Goal: Task Accomplishment & Management: Complete application form

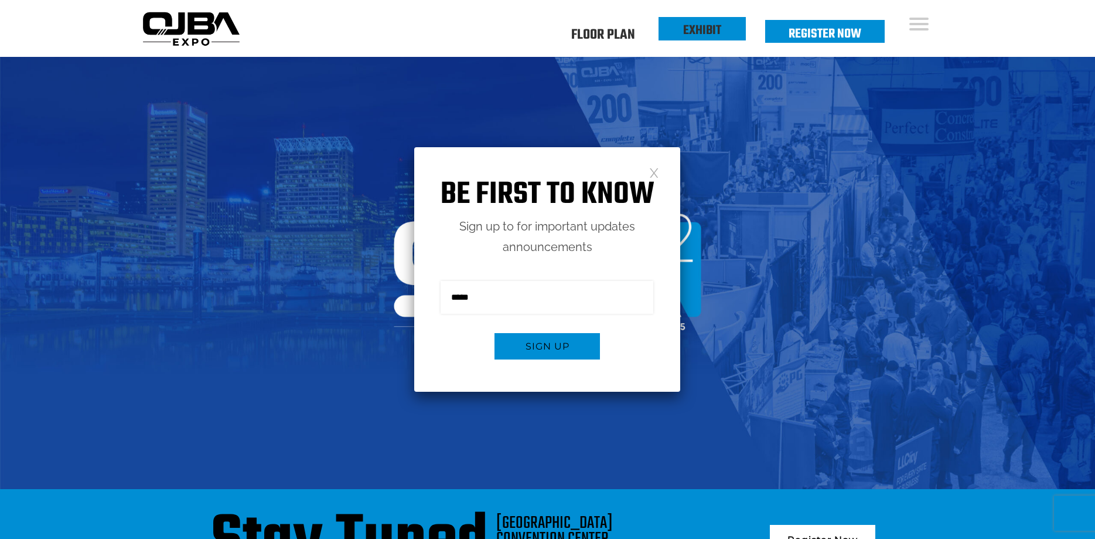
click at [708, 38] on link "EXHIBIT" at bounding box center [702, 31] width 38 height 20
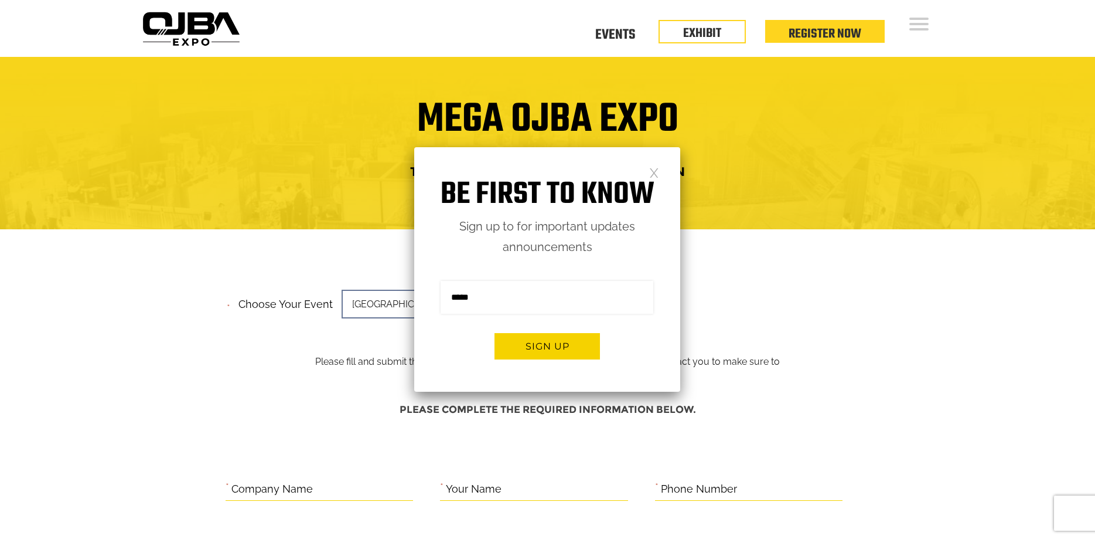
click at [658, 177] on link at bounding box center [654, 172] width 10 height 10
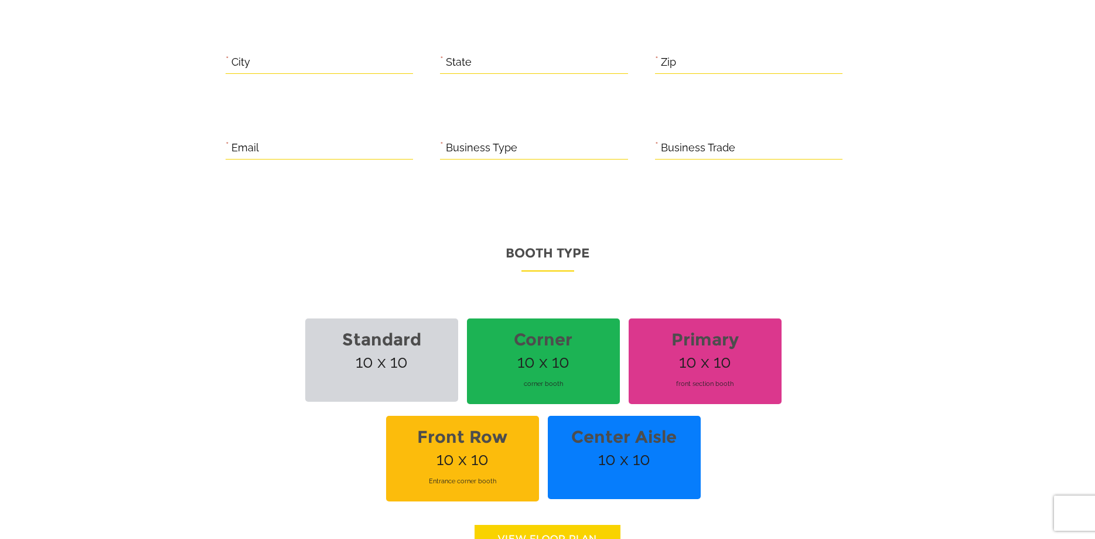
scroll to position [777, 0]
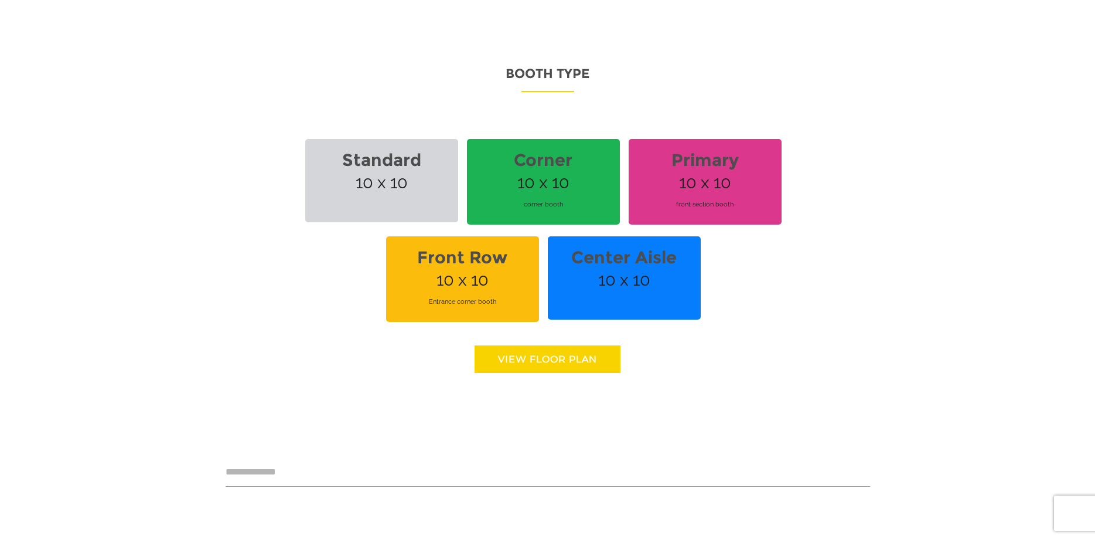
click at [421, 181] on span "Standard 10 x 10" at bounding box center [381, 180] width 153 height 83
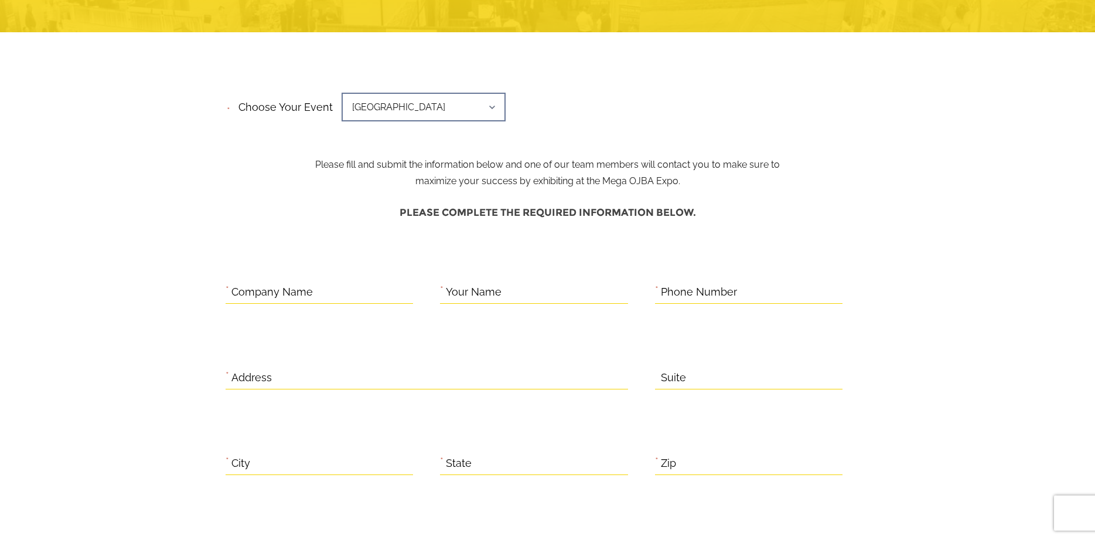
scroll to position [120, 0]
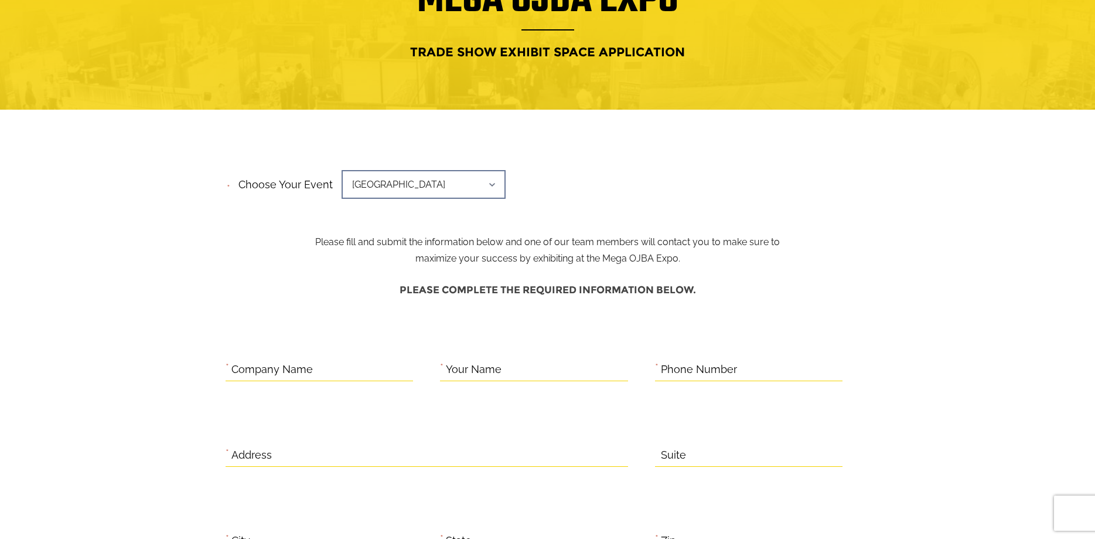
click at [471, 191] on span "Mid-Atlantic Region" at bounding box center [424, 184] width 164 height 29
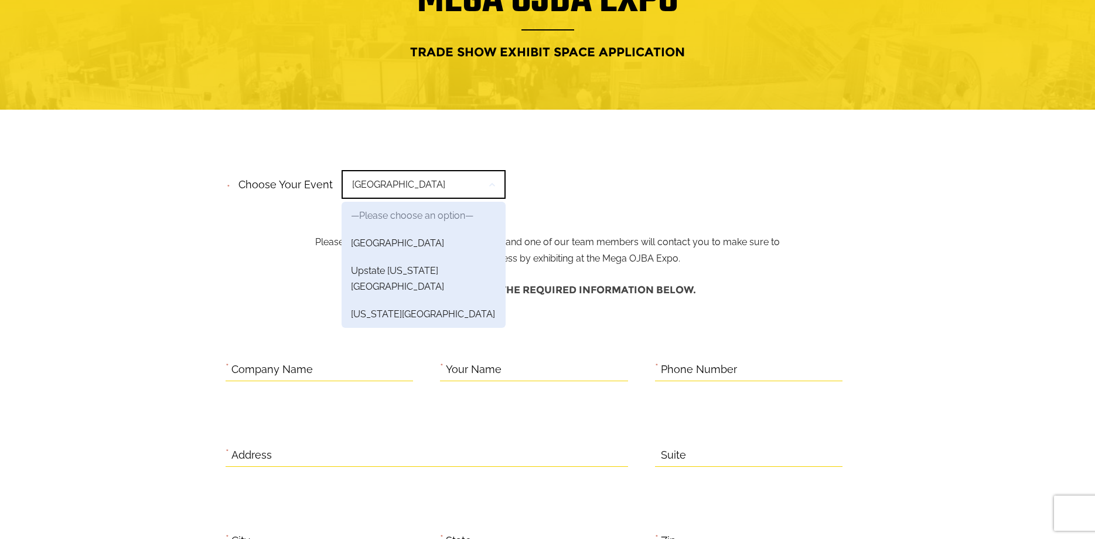
click at [547, 183] on div "**********" at bounding box center [548, 188] width 645 height 45
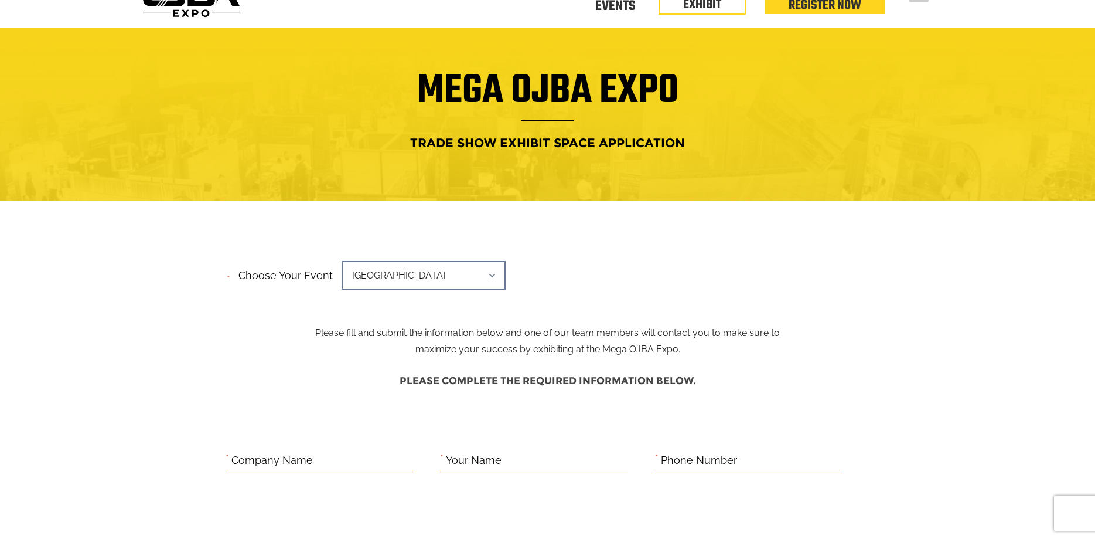
scroll to position [0, 0]
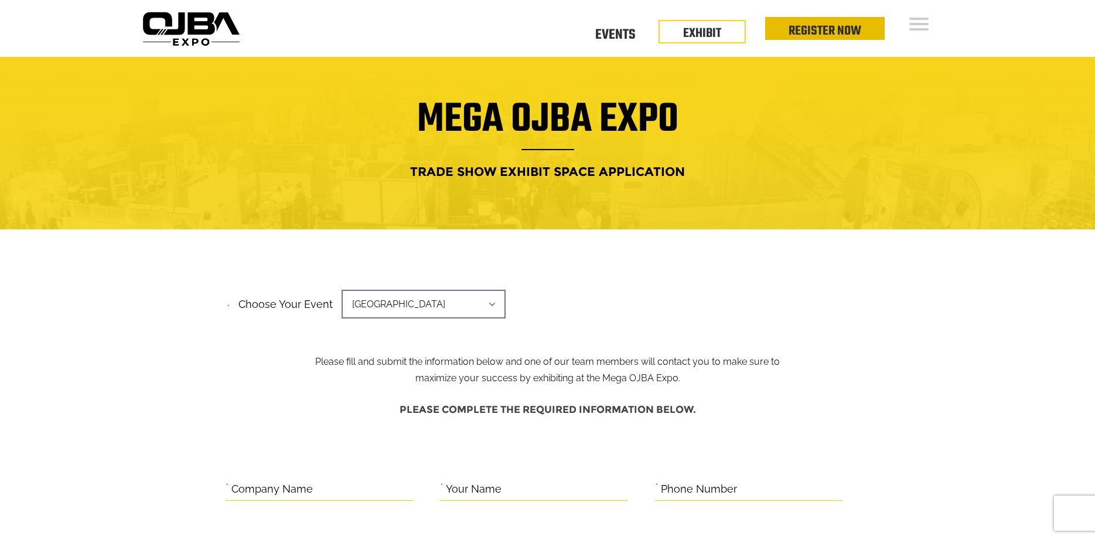
click at [796, 35] on link "Register Now" at bounding box center [825, 31] width 73 height 20
click at [673, 38] on li "EXHIBIT" at bounding box center [702, 28] width 87 height 23
